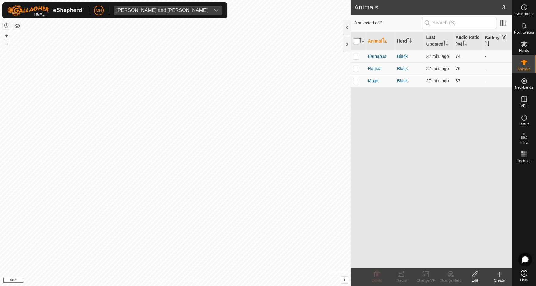
click at [357, 39] on input "checkbox" at bounding box center [356, 41] width 6 height 6
checkbox input "true"
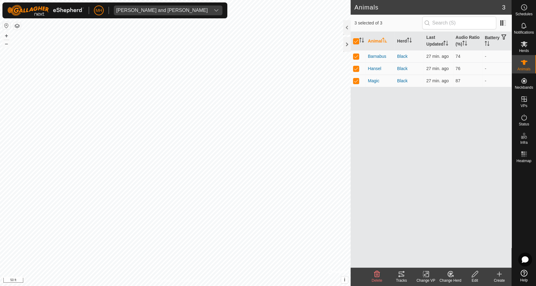
click at [425, 275] on icon at bounding box center [426, 273] width 8 height 7
click at [428, 260] on link "Turn Off VP" at bounding box center [444, 260] width 61 height 12
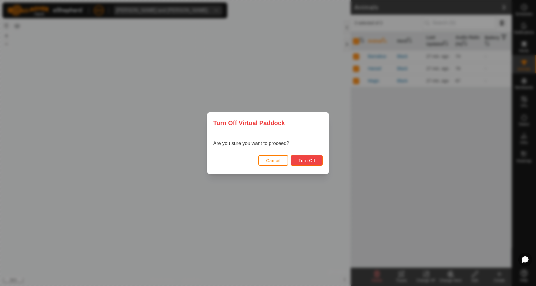
click at [312, 161] on span "Turn Off" at bounding box center [306, 160] width 17 height 5
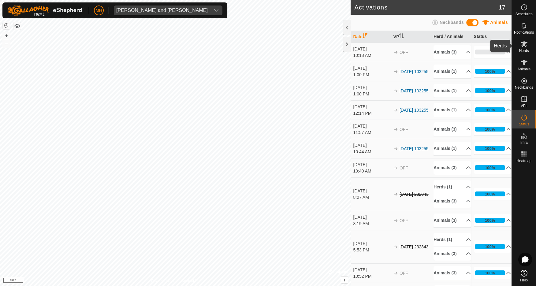
click at [524, 45] on icon at bounding box center [523, 44] width 7 height 6
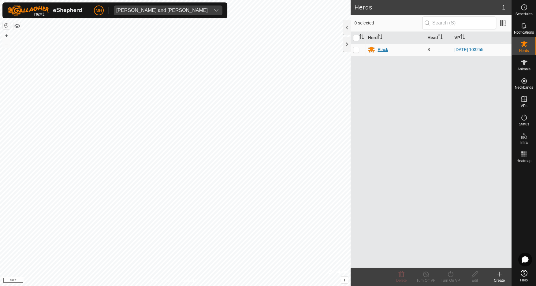
click at [382, 49] on div "Black" at bounding box center [382, 49] width 10 height 6
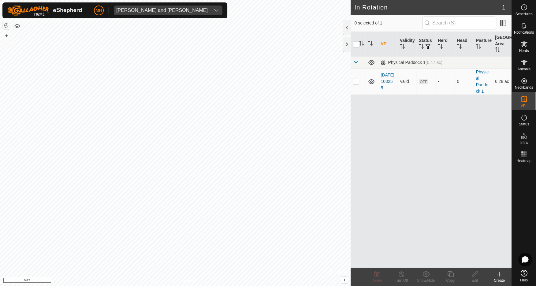
checkbox input "true"
click at [475, 276] on icon at bounding box center [475, 273] width 8 height 7
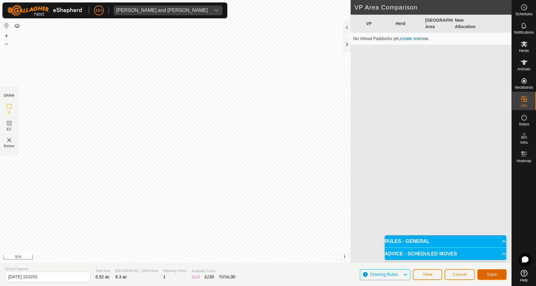
click at [498, 274] on button "Save" at bounding box center [491, 274] width 29 height 11
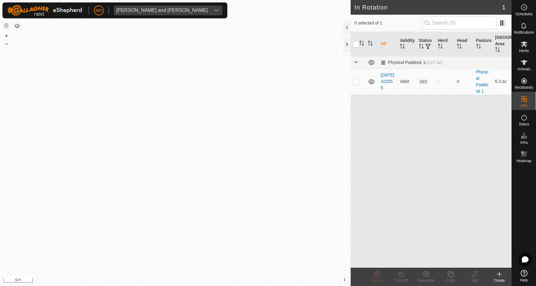
checkbox input "true"
click at [438, 170] on div "VP Validity Status Herd Head Pasture Grazing Area Physical Paddock 1 (6.47 ac) …" at bounding box center [430, 150] width 161 height 236
click at [357, 44] on input "checkbox" at bounding box center [356, 44] width 6 height 6
checkbox input "false"
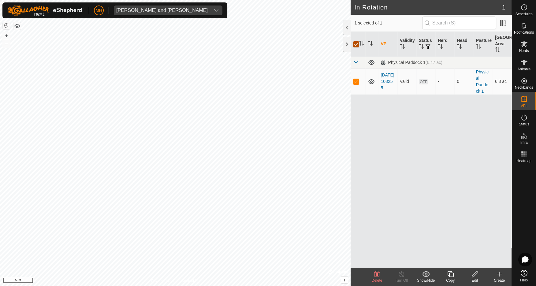
checkbox input "false"
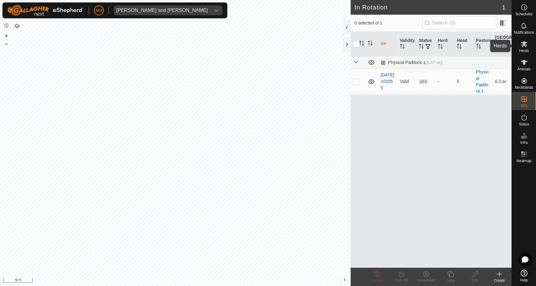
click at [525, 46] on icon at bounding box center [523, 44] width 7 height 6
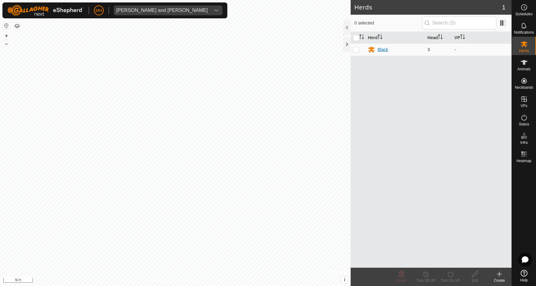
click at [383, 50] on div "Black" at bounding box center [382, 49] width 10 height 6
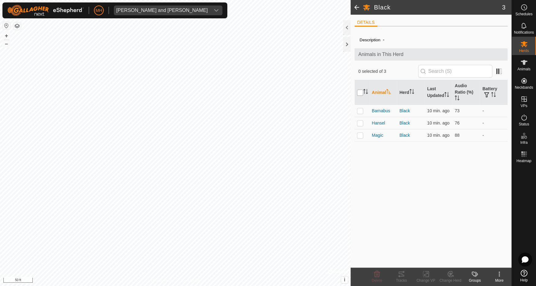
click at [359, 93] on input "checkbox" at bounding box center [360, 93] width 6 height 6
checkbox input "true"
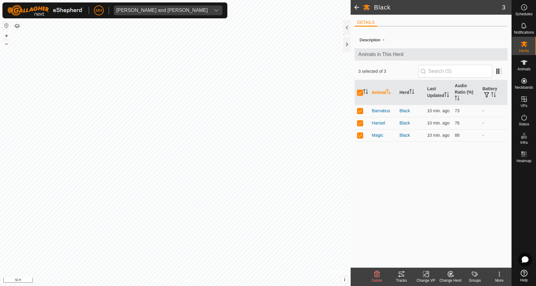
click at [425, 276] on icon at bounding box center [426, 273] width 8 height 7
click at [437, 247] on link "Choose VP..." at bounding box center [444, 248] width 61 height 12
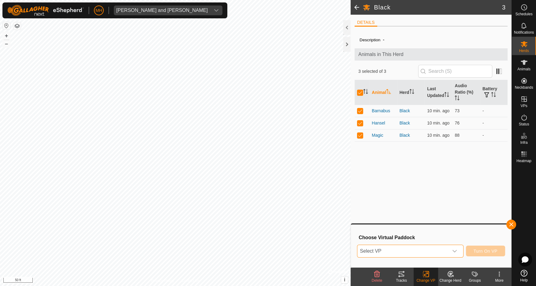
click at [427, 254] on span "Select VP" at bounding box center [402, 251] width 91 height 12
click at [393, 238] on li "2025-08-09 103255 6.3 ac" at bounding box center [410, 239] width 106 height 12
click at [489, 250] on span "Turn On VP" at bounding box center [485, 251] width 24 height 5
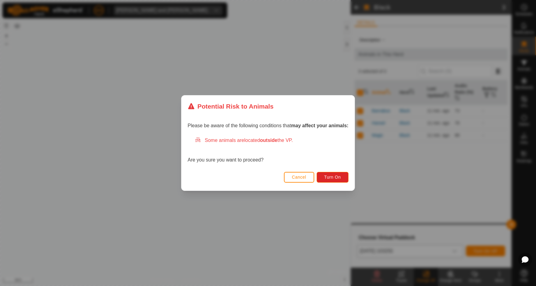
click at [299, 175] on span "Cancel" at bounding box center [299, 177] width 14 height 5
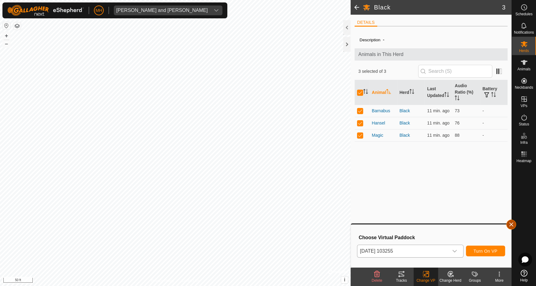
click at [513, 224] on button "button" at bounding box center [511, 225] width 10 height 10
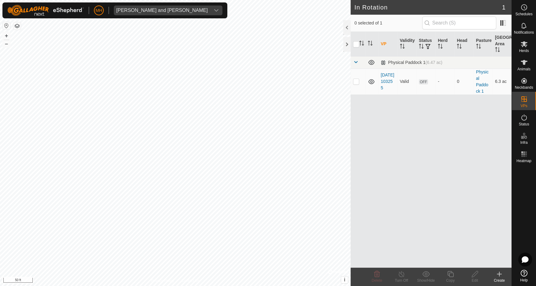
checkbox input "true"
click at [479, 274] on edit-svg-icon at bounding box center [474, 273] width 24 height 7
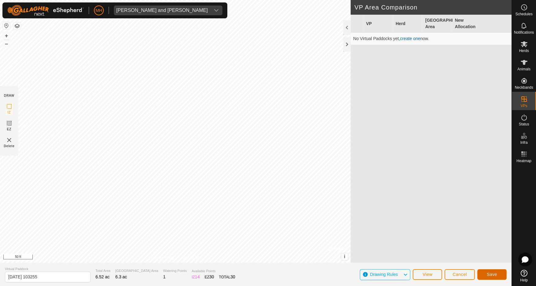
click at [491, 275] on span "Save" at bounding box center [492, 274] width 10 height 5
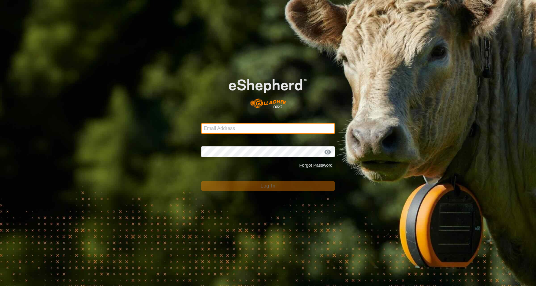
click at [279, 129] on input "Email Address" at bounding box center [268, 128] width 134 height 11
type input "tickedoff@ttlc.net"
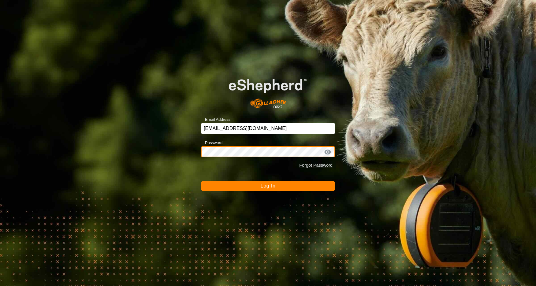
click at [201, 181] on button "Log In" at bounding box center [268, 186] width 134 height 10
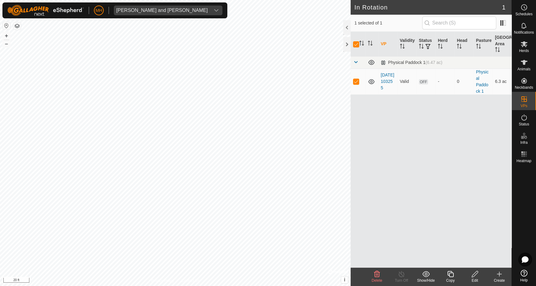
click at [476, 275] on icon at bounding box center [475, 273] width 8 height 7
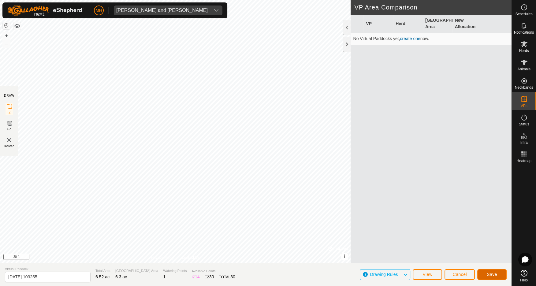
click at [493, 274] on span "Save" at bounding box center [492, 274] width 10 height 5
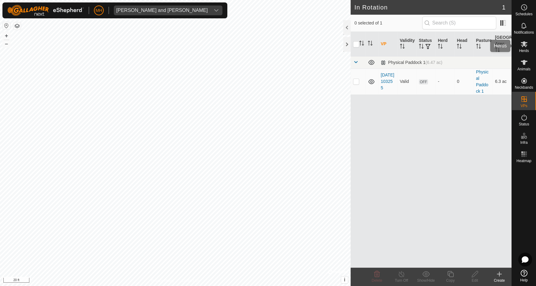
click at [524, 47] on icon at bounding box center [523, 43] width 7 height 7
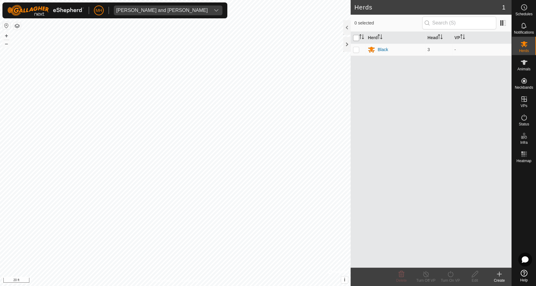
click at [357, 37] on input "checkbox" at bounding box center [356, 38] width 6 height 6
checkbox input "true"
click at [378, 46] on div "Black" at bounding box center [382, 49] width 10 height 6
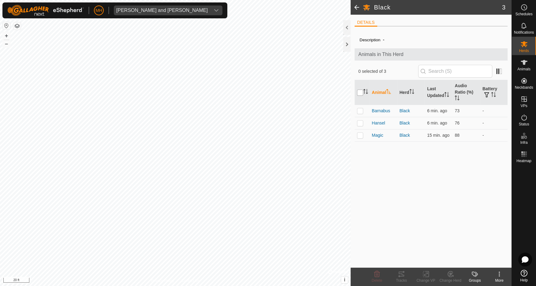
click at [359, 90] on input "checkbox" at bounding box center [360, 93] width 6 height 6
checkbox input "true"
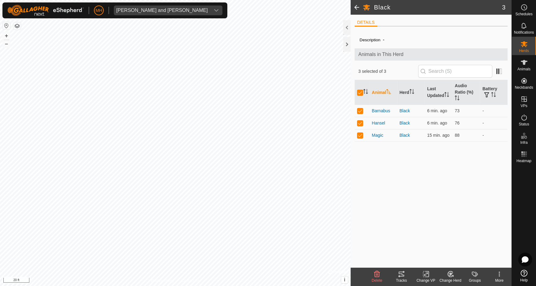
click at [425, 273] on icon at bounding box center [426, 273] width 8 height 7
click at [438, 244] on link "Choose VP..." at bounding box center [444, 248] width 61 height 12
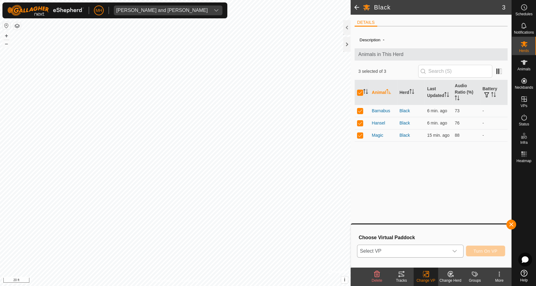
click at [435, 249] on span "Select VP" at bounding box center [402, 251] width 91 height 12
click at [418, 235] on li "2025-08-09 103255 6.3 ac" at bounding box center [410, 239] width 106 height 12
click at [483, 250] on span "Turn On VP" at bounding box center [485, 251] width 24 height 5
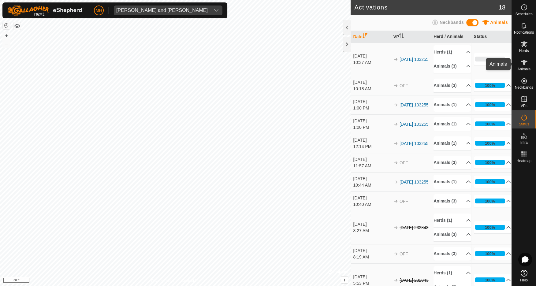
click at [526, 63] on icon at bounding box center [523, 62] width 7 height 7
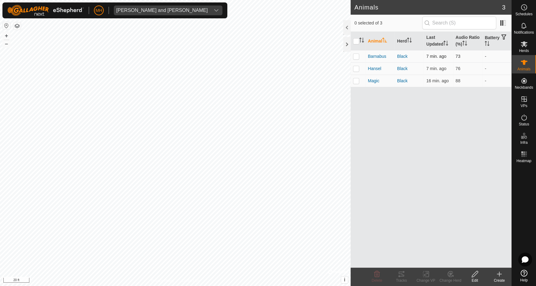
click at [356, 55] on p-checkbox at bounding box center [356, 56] width 6 height 5
checkbox input "true"
click at [357, 68] on p-checkbox at bounding box center [356, 68] width 6 height 5
checkbox input "true"
click at [355, 80] on p-checkbox at bounding box center [356, 80] width 6 height 5
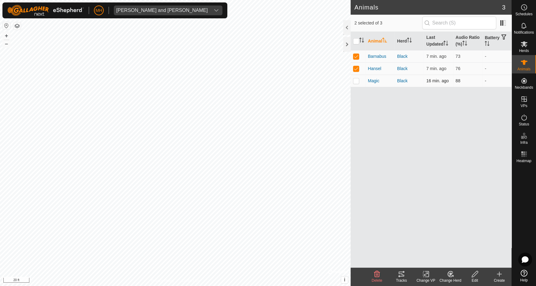
checkbox input "true"
click at [358, 40] on input "checkbox" at bounding box center [356, 41] width 6 height 6
checkbox input "false"
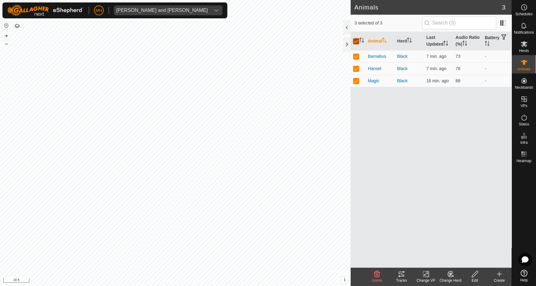
checkbox input "false"
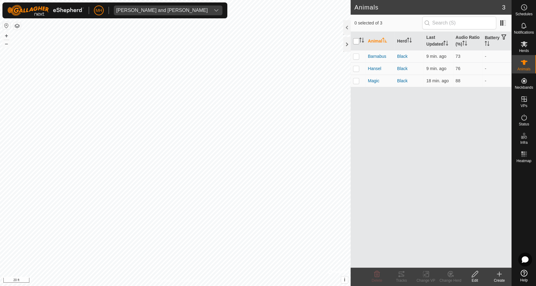
click at [358, 40] on input "checkbox" at bounding box center [356, 41] width 6 height 6
checkbox input "true"
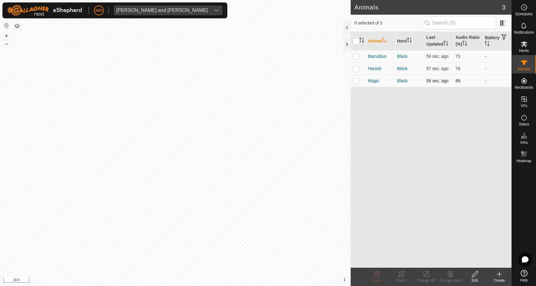
click at [356, 81] on p-checkbox at bounding box center [356, 80] width 6 height 5
checkbox input "true"
click at [425, 273] on icon at bounding box center [426, 273] width 8 height 7
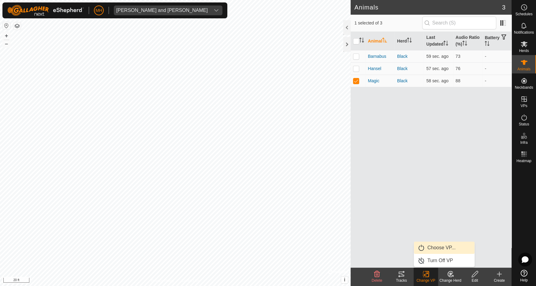
click at [437, 249] on link "Choose VP..." at bounding box center [444, 248] width 61 height 12
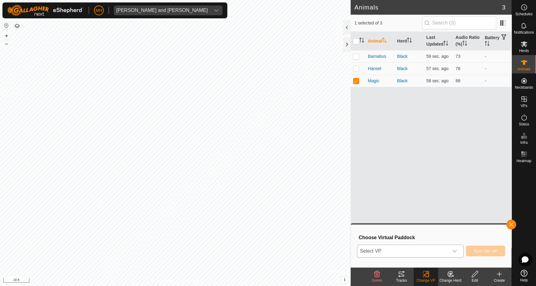
click at [435, 252] on span "Select VP" at bounding box center [402, 251] width 91 height 12
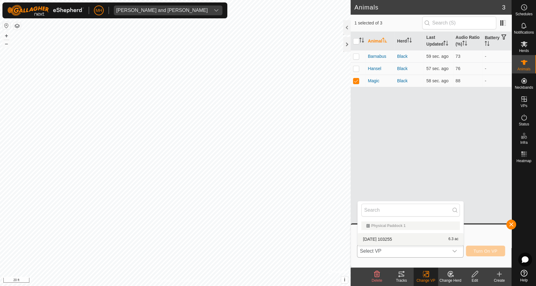
click at [422, 239] on li "2025-08-09 103255 6.3 ac" at bounding box center [410, 239] width 106 height 12
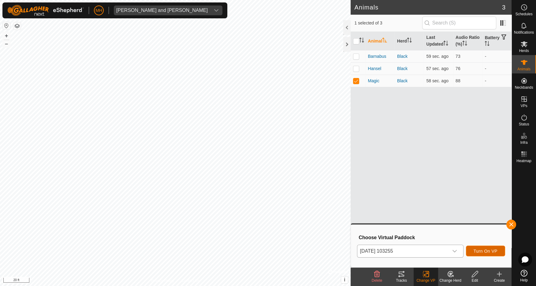
click at [485, 250] on span "Turn On VP" at bounding box center [485, 251] width 24 height 5
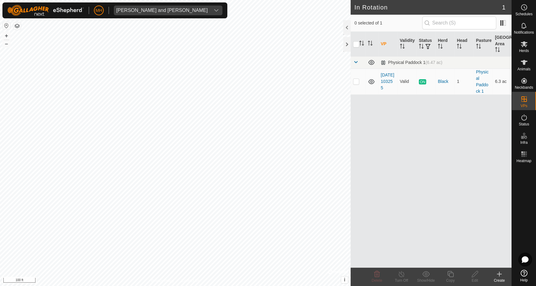
click at [437, 8] on h2 "In Rotation" at bounding box center [427, 7] width 147 height 7
click at [527, 47] on es-mob-svg-icon at bounding box center [523, 44] width 11 height 10
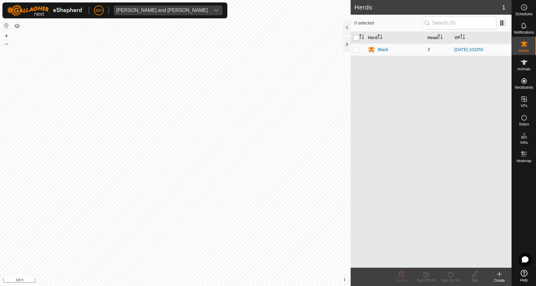
click at [357, 38] on input "checkbox" at bounding box center [356, 38] width 6 height 6
checkbox input "true"
click at [380, 48] on div "Black" at bounding box center [382, 49] width 10 height 6
